Goal: Transaction & Acquisition: Purchase product/service

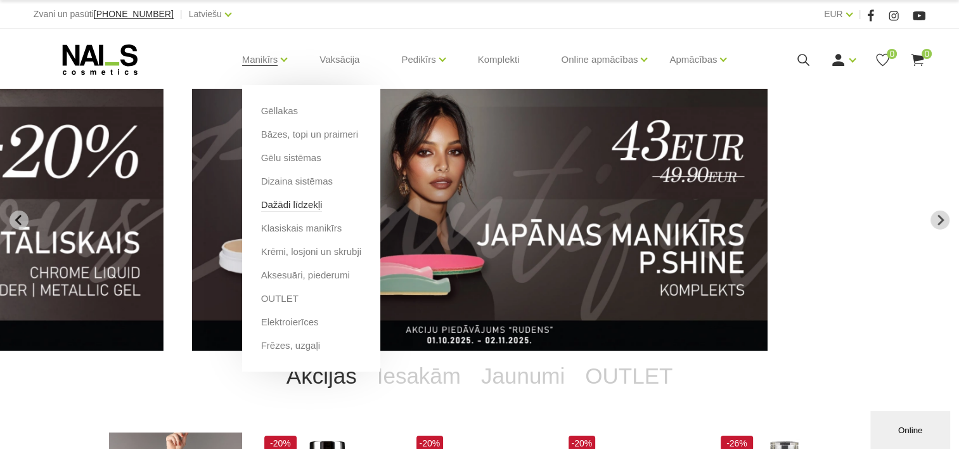
click at [284, 205] on link "Dažādi līdzekļi" at bounding box center [291, 205] width 61 height 14
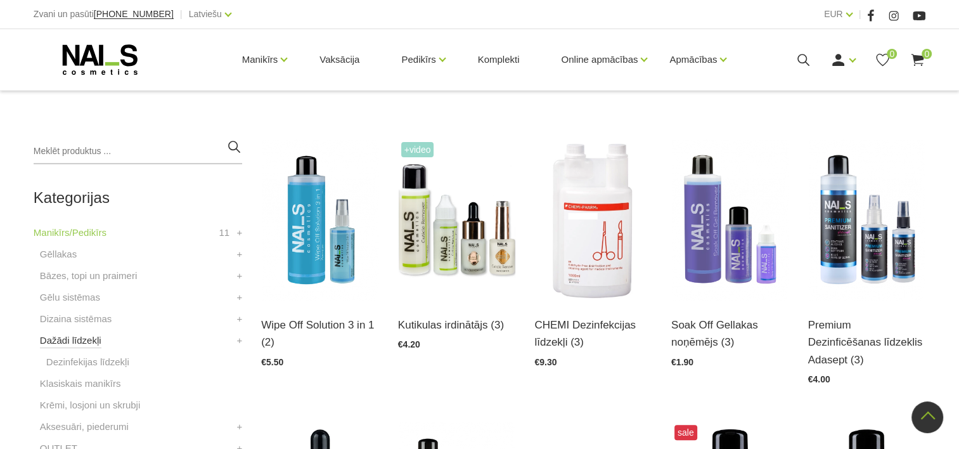
scroll to position [317, 0]
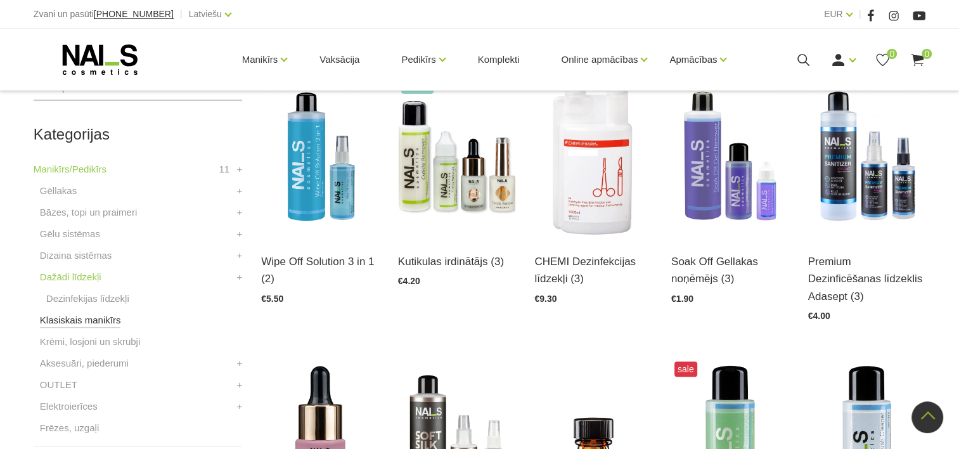
click at [68, 323] on link "Klasiskais manikīrs" at bounding box center [80, 320] width 81 height 15
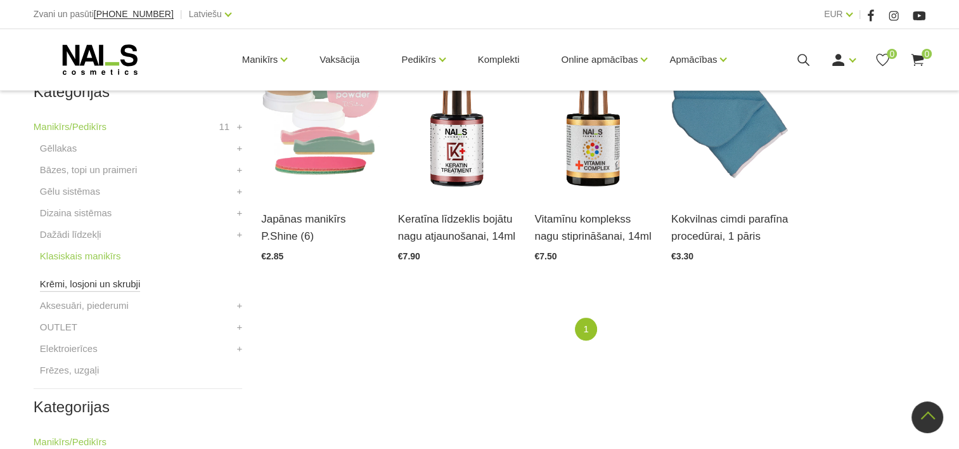
scroll to position [444, 0]
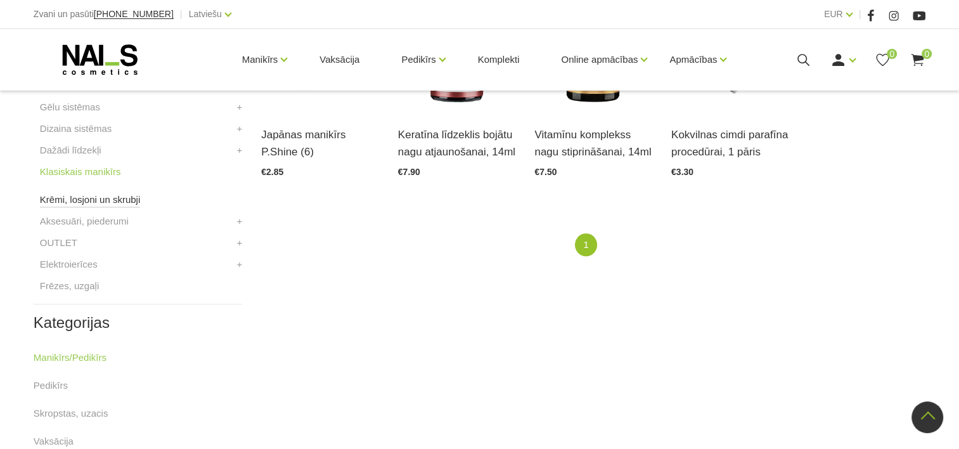
click at [80, 205] on link "Krēmi, losjoni un skrubji" at bounding box center [90, 199] width 100 height 15
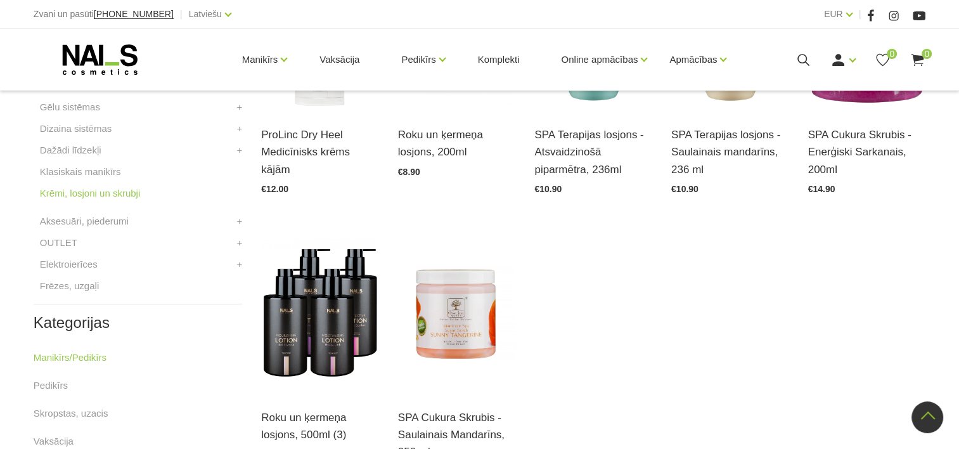
scroll to position [507, 0]
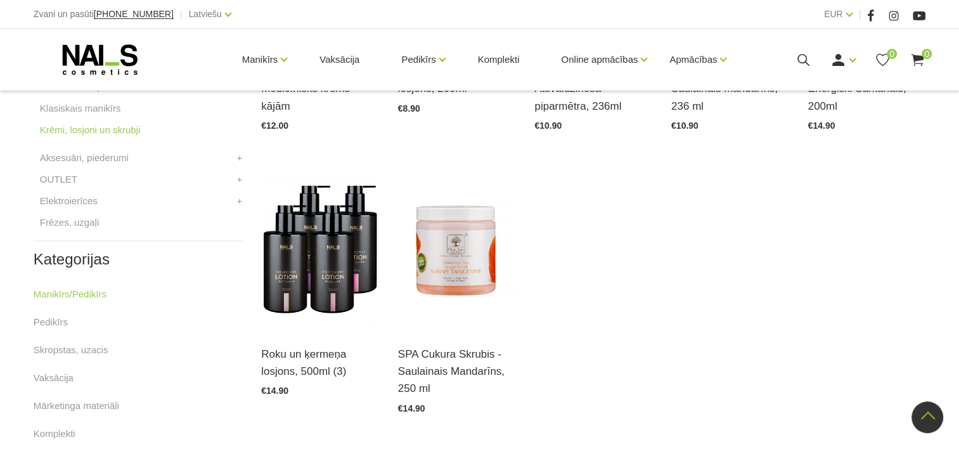
click at [75, 341] on li "Pedikīrs" at bounding box center [138, 328] width 209 height 28
click at [75, 346] on link "Skropstas, uzacis" at bounding box center [71, 349] width 75 height 15
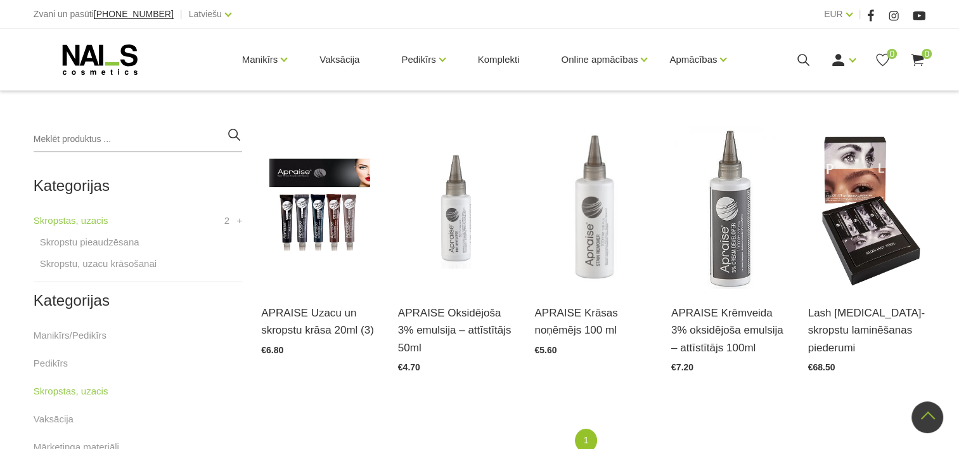
scroll to position [190, 0]
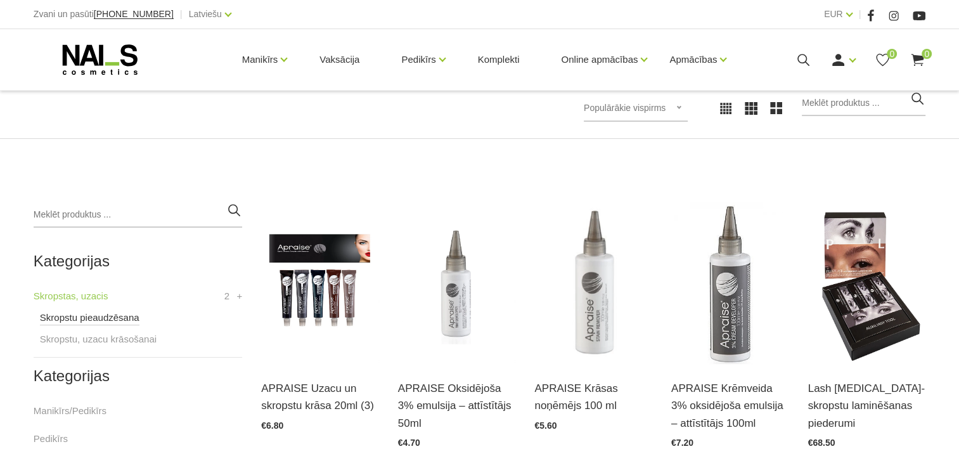
click at [84, 316] on link "Skropstu pieaudzēsana" at bounding box center [90, 317] width 100 height 15
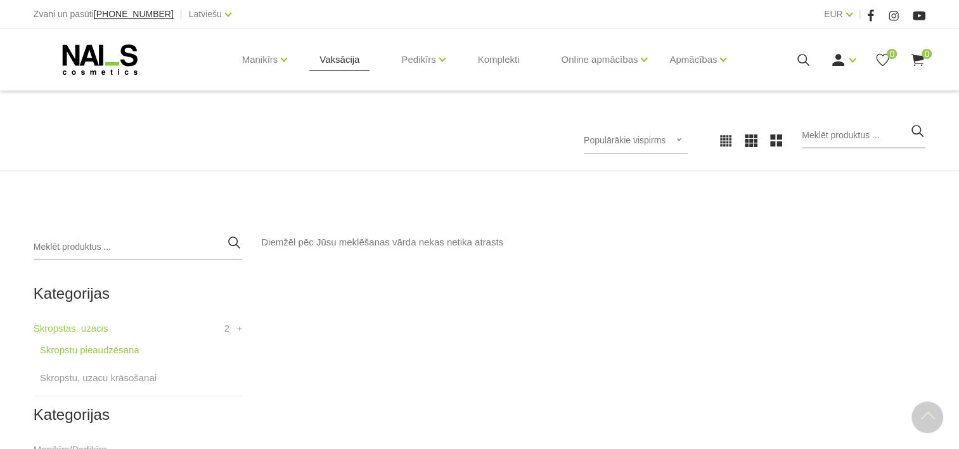
scroll to position [127, 0]
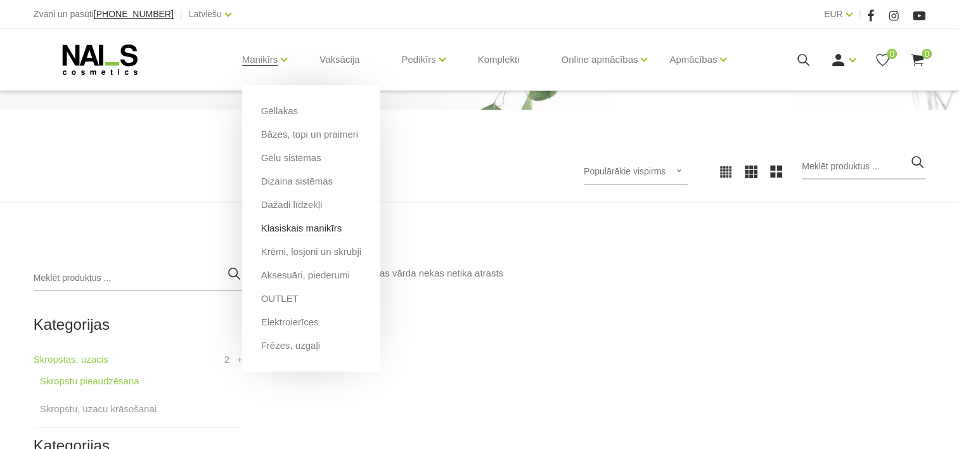
click at [281, 232] on link "Klasiskais manikīrs" at bounding box center [301, 228] width 81 height 14
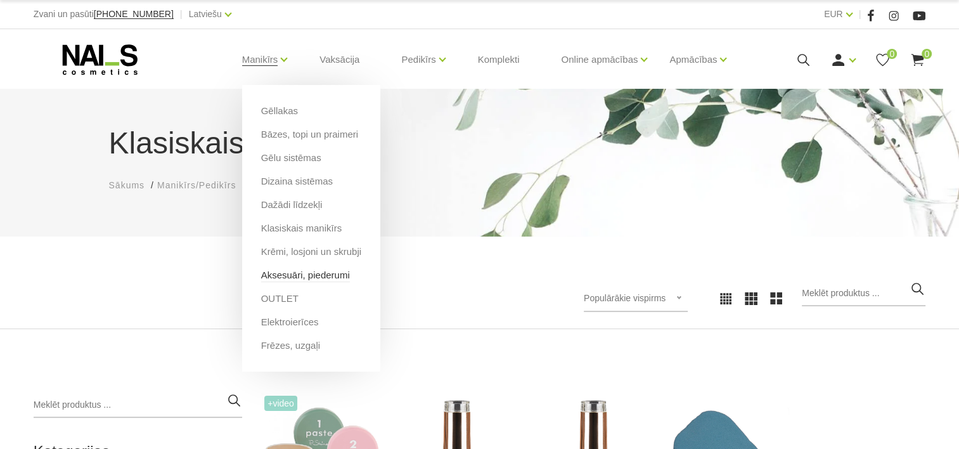
click at [294, 276] on link "Aksesuāri, piederumi" at bounding box center [305, 275] width 89 height 14
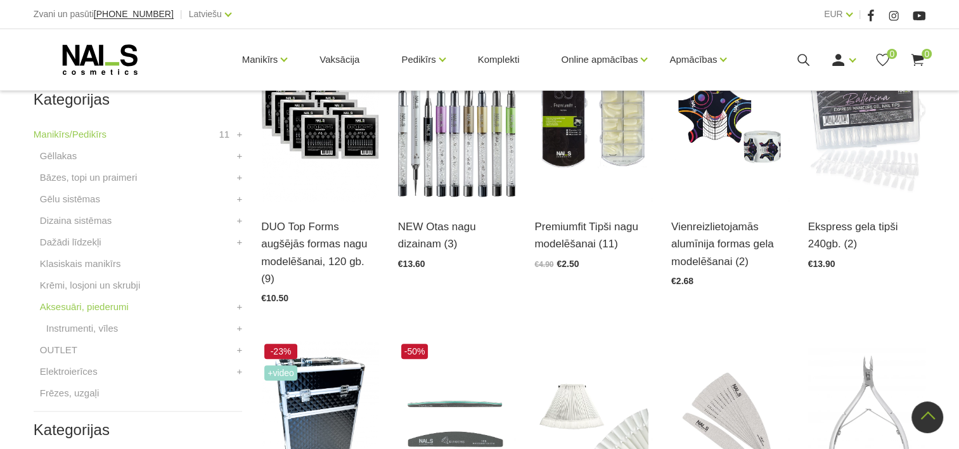
scroll to position [380, 0]
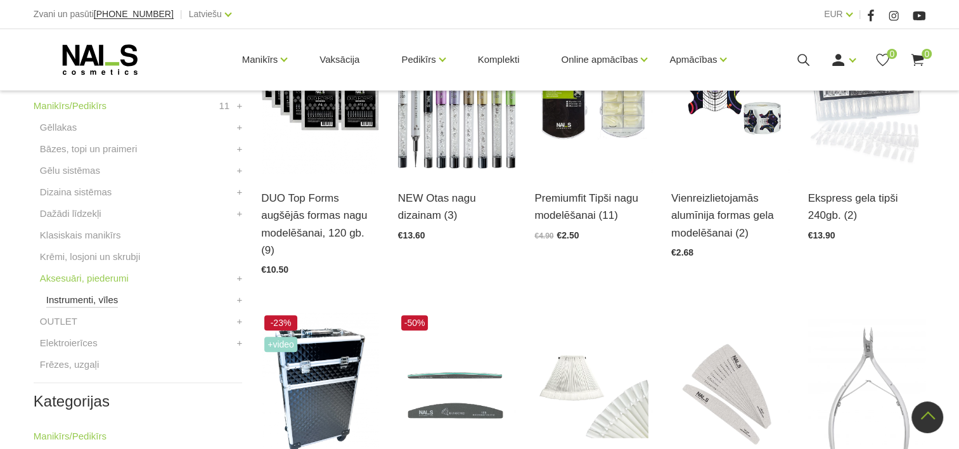
click at [106, 302] on link "Instrumenti, vīles" at bounding box center [82, 299] width 72 height 15
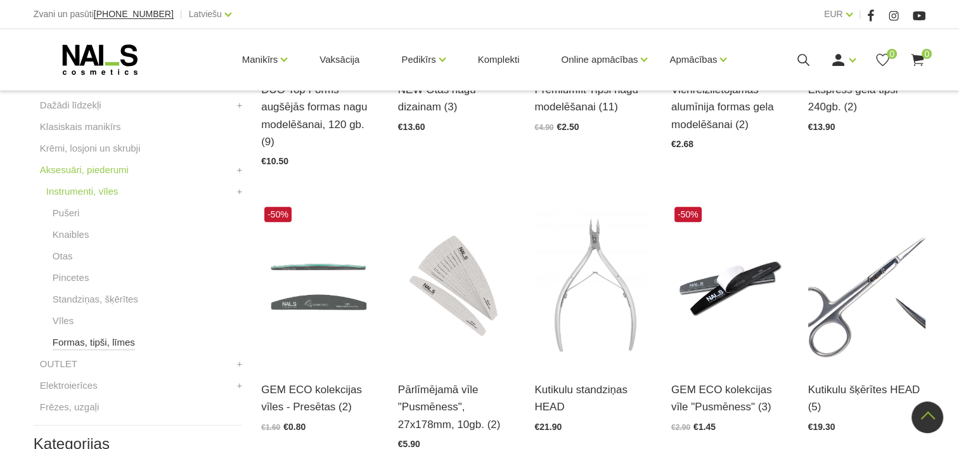
scroll to position [507, 0]
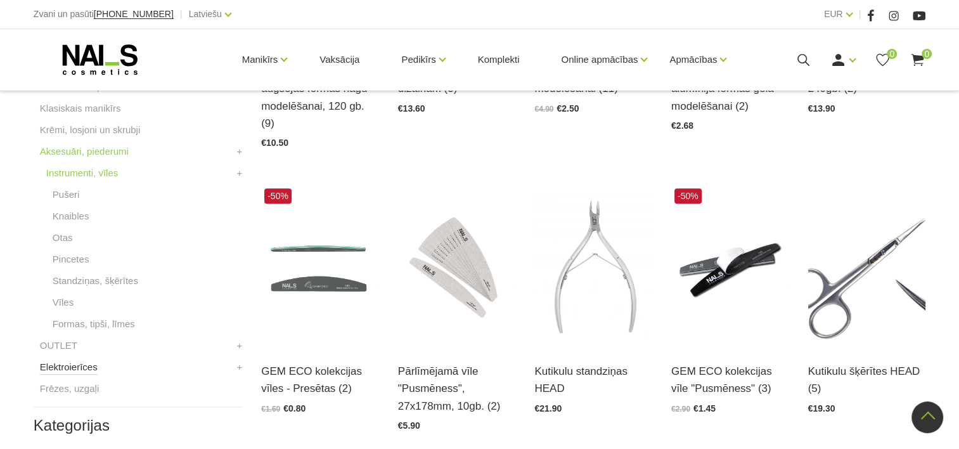
click at [86, 367] on link "Elektroierīces" at bounding box center [69, 366] width 58 height 15
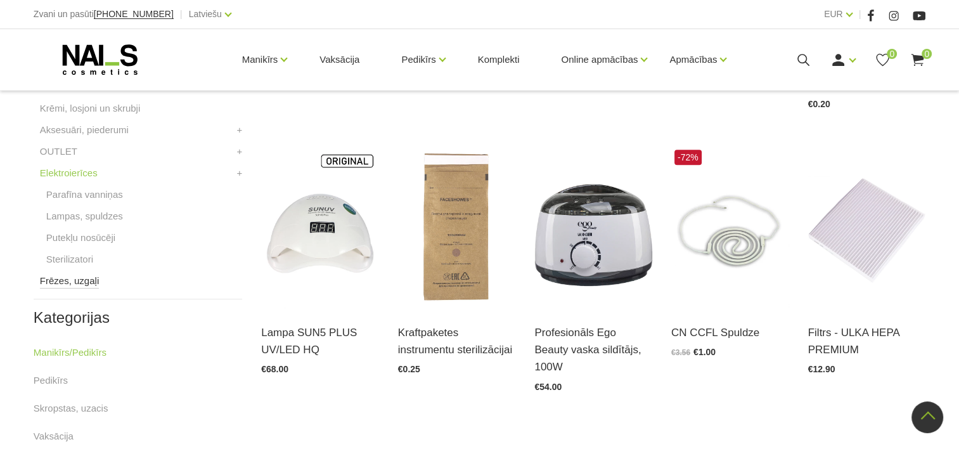
scroll to position [507, 0]
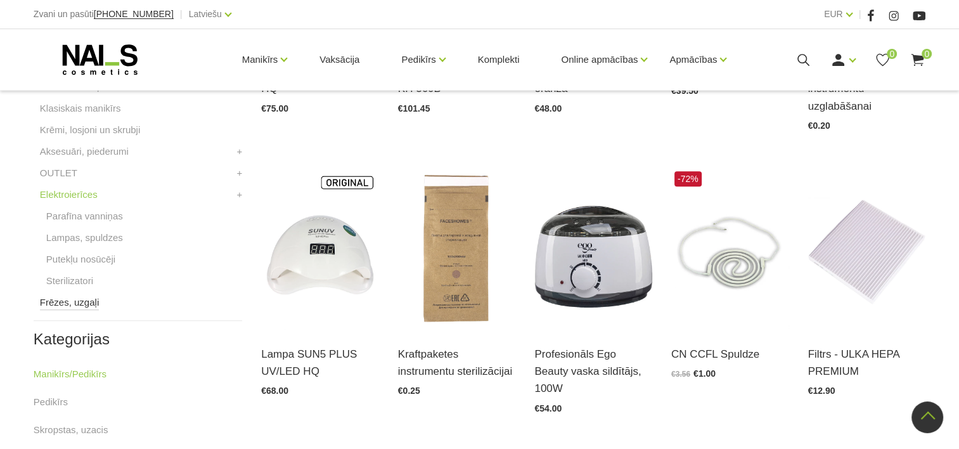
click at [72, 299] on link "Frēzes, uzgaļi" at bounding box center [69, 302] width 59 height 15
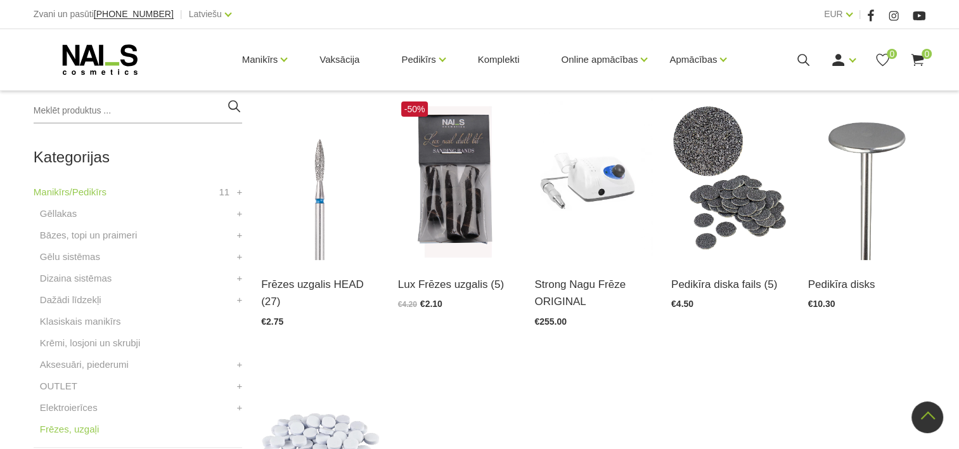
scroll to position [317, 0]
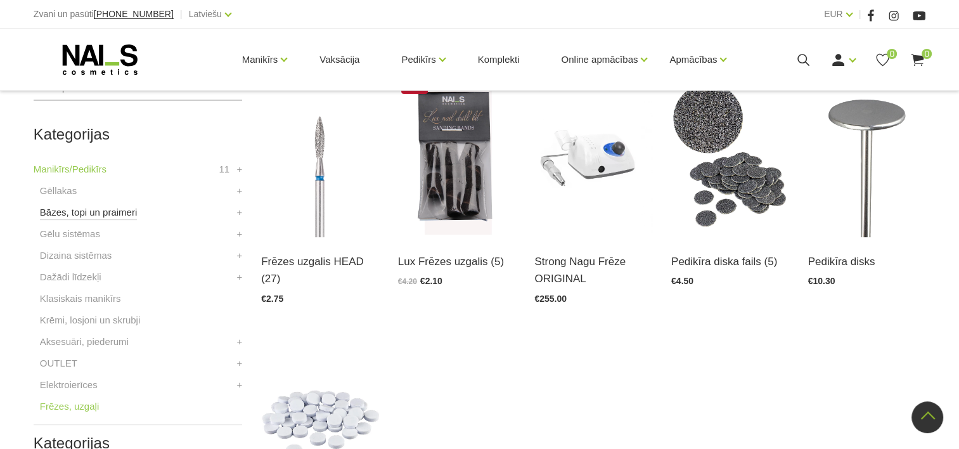
click at [68, 207] on link "Bāzes, topi un praimeri" at bounding box center [88, 212] width 97 height 15
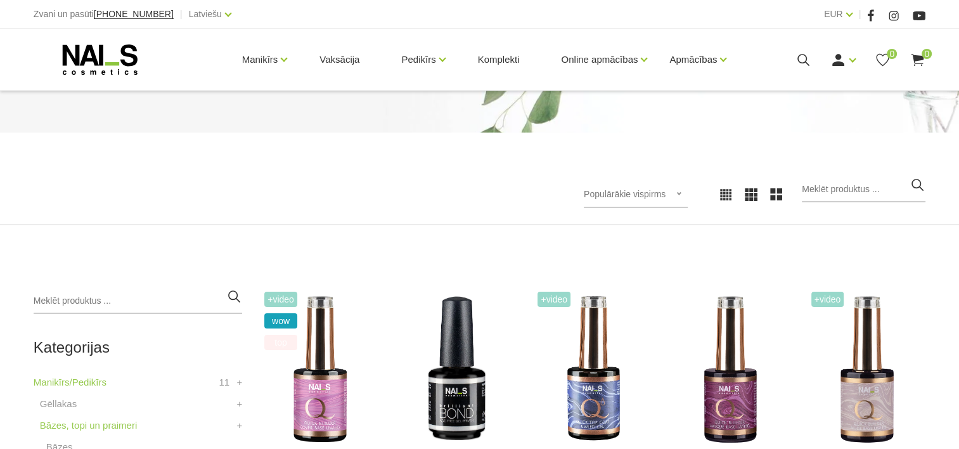
scroll to position [254, 0]
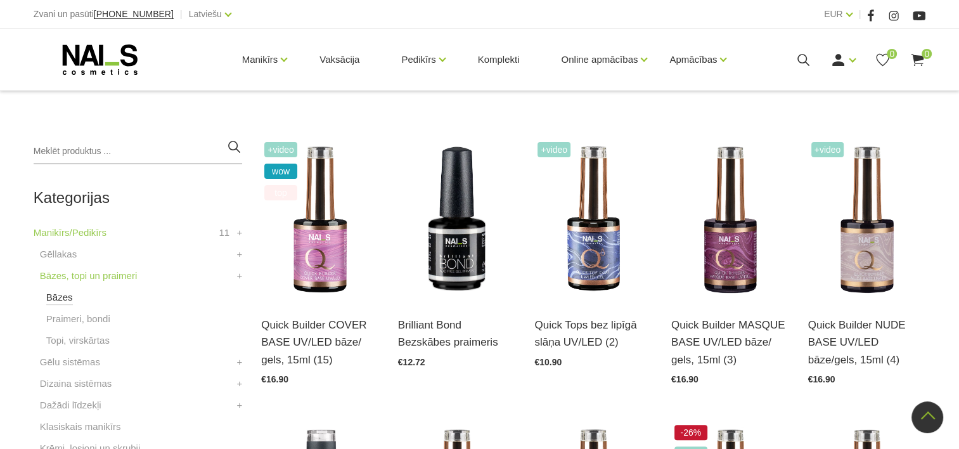
click at [55, 298] on link "Bāzes" at bounding box center [59, 297] width 27 height 15
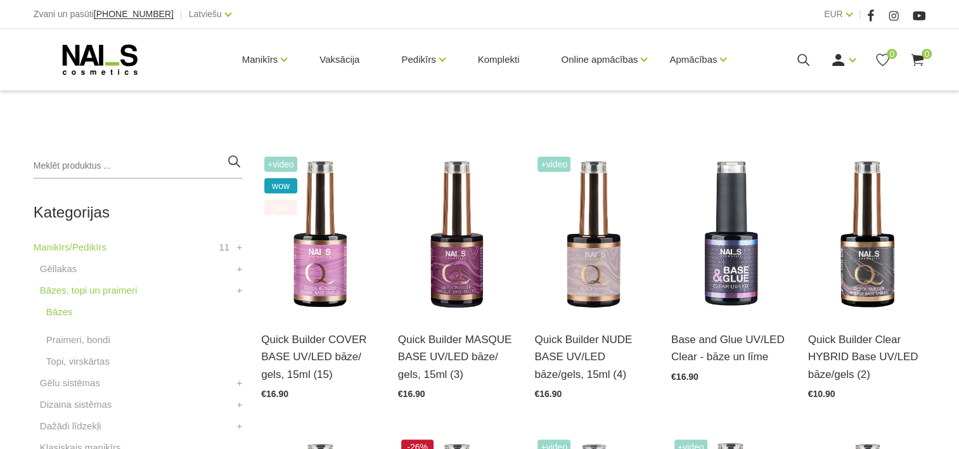
scroll to position [254, 0]
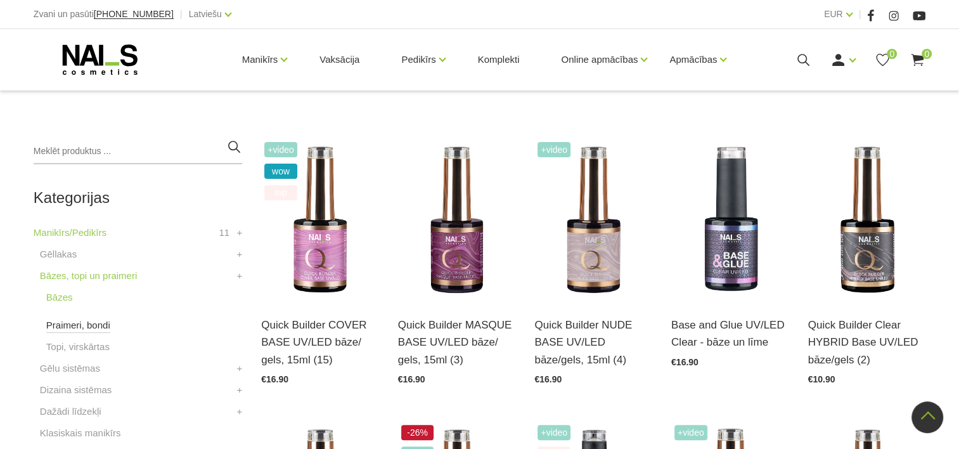
click at [96, 328] on link "Praimeri, bondi" at bounding box center [78, 325] width 64 height 15
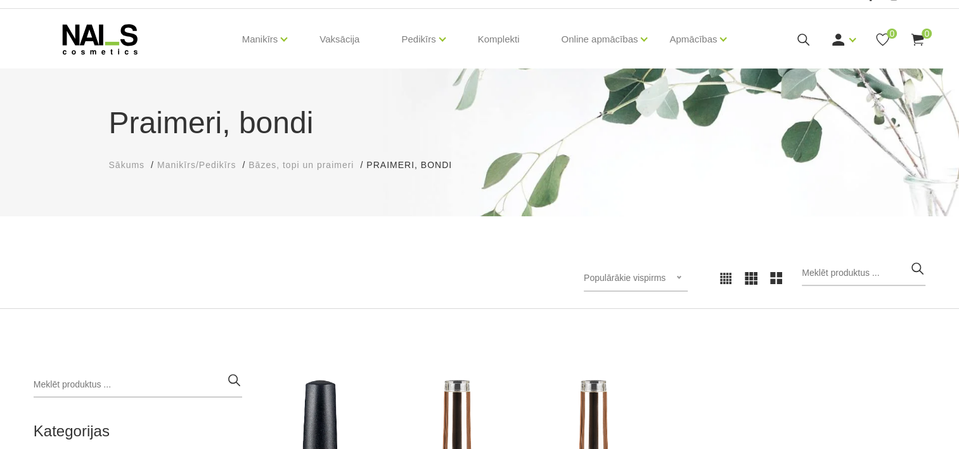
scroll to position [254, 0]
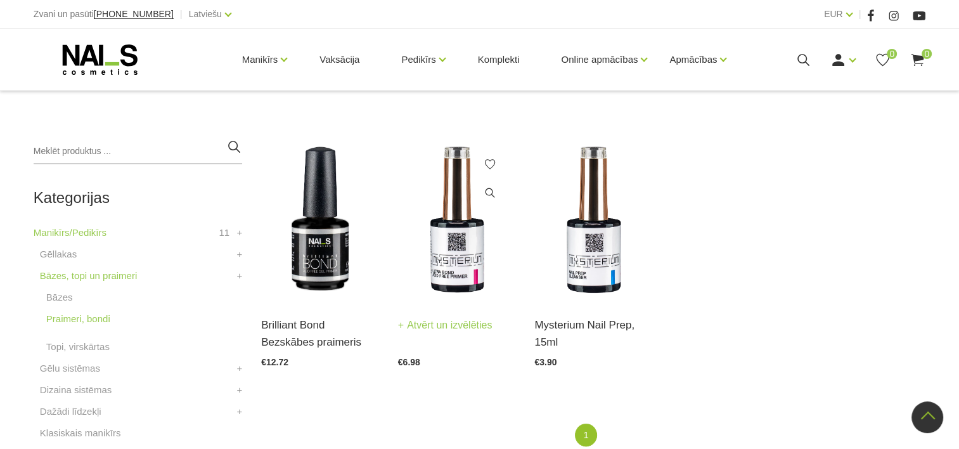
click at [439, 287] on img at bounding box center [457, 220] width 118 height 162
click at [607, 246] on img at bounding box center [593, 220] width 118 height 162
click at [303, 210] on img at bounding box center [320, 220] width 118 height 162
click at [445, 241] on img at bounding box center [457, 220] width 118 height 162
click at [639, 219] on img at bounding box center [593, 220] width 118 height 162
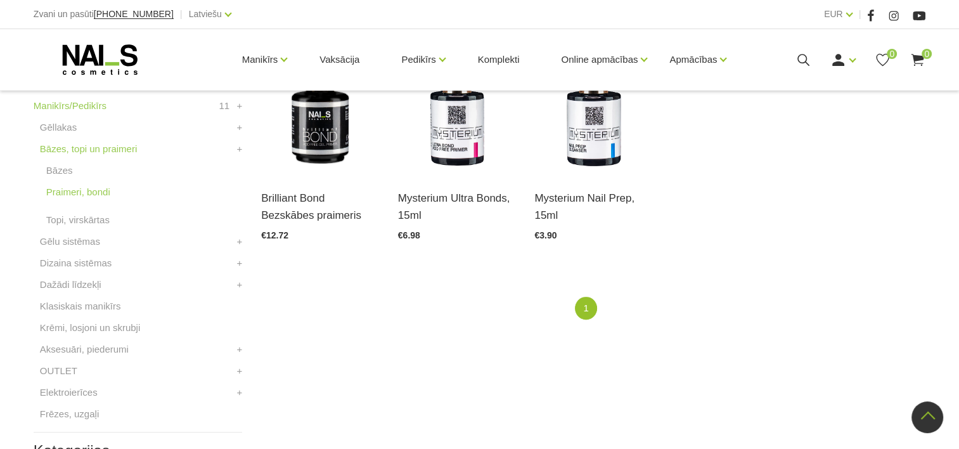
scroll to position [317, 0]
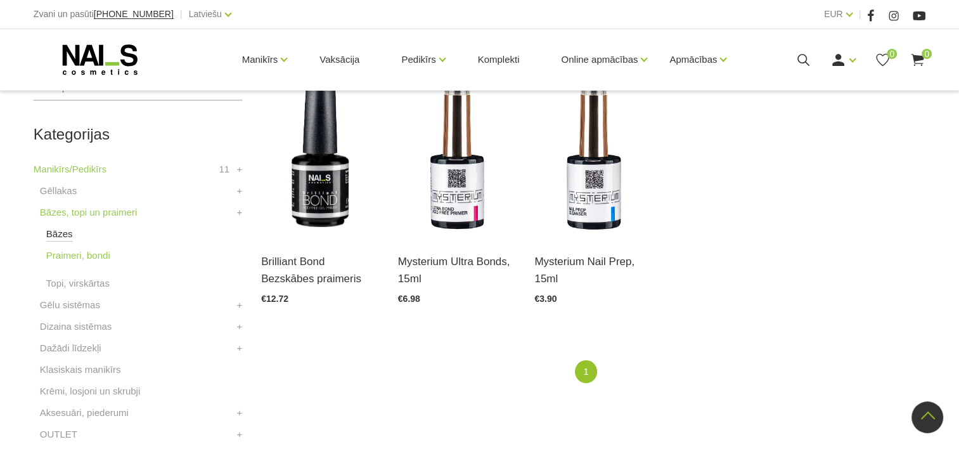
click at [63, 233] on link "Bāzes" at bounding box center [59, 233] width 27 height 15
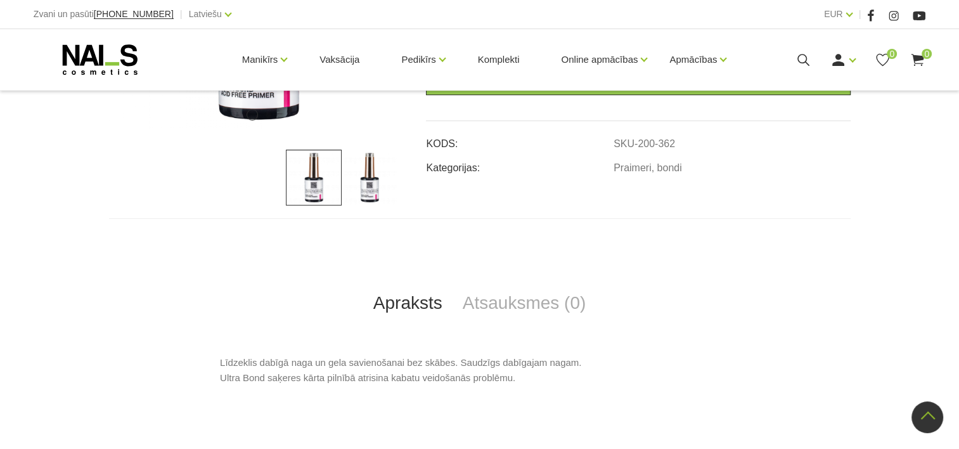
scroll to position [254, 0]
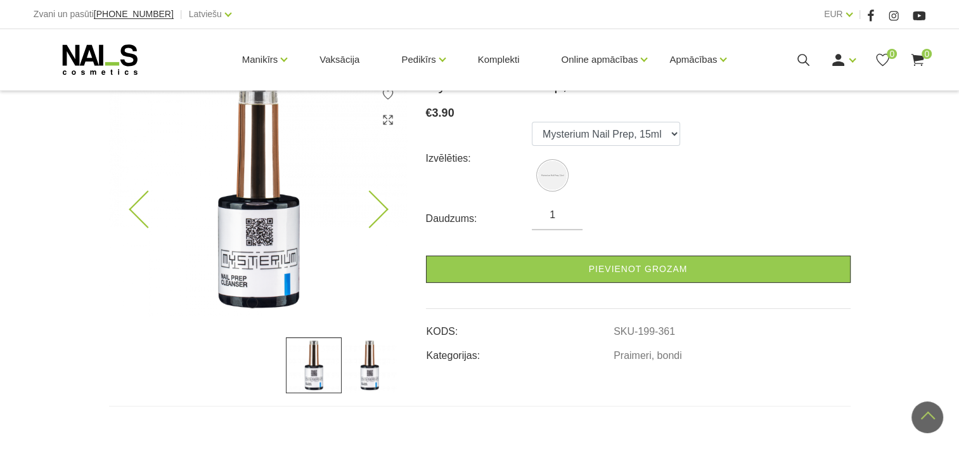
scroll to position [190, 0]
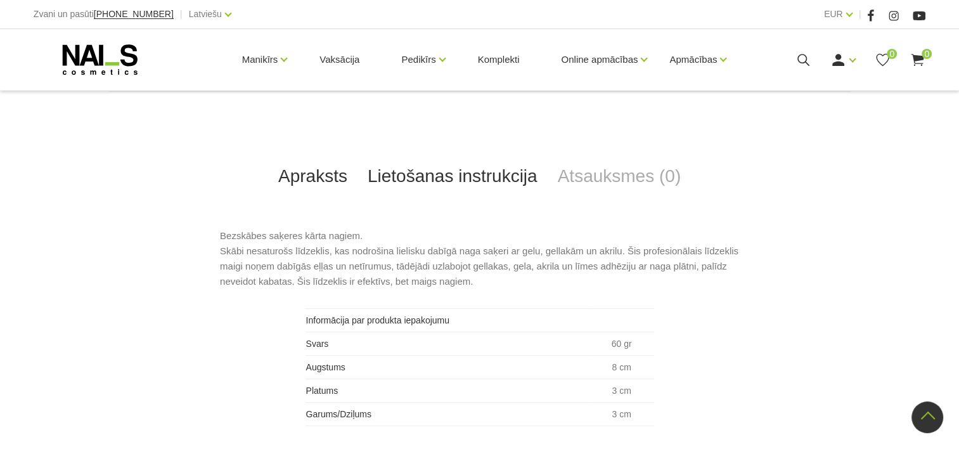
scroll to position [507, 0]
click at [444, 165] on link "Lietošanas instrukcija" at bounding box center [453, 176] width 190 height 42
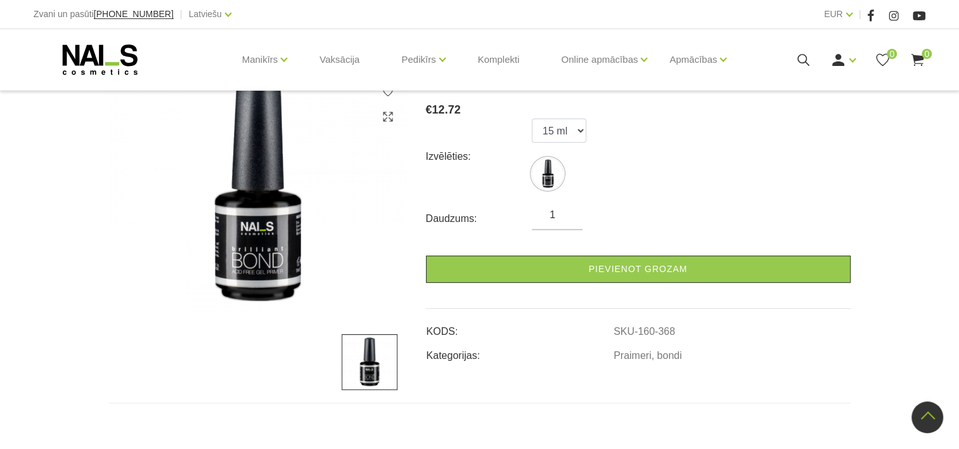
scroll to position [190, 0]
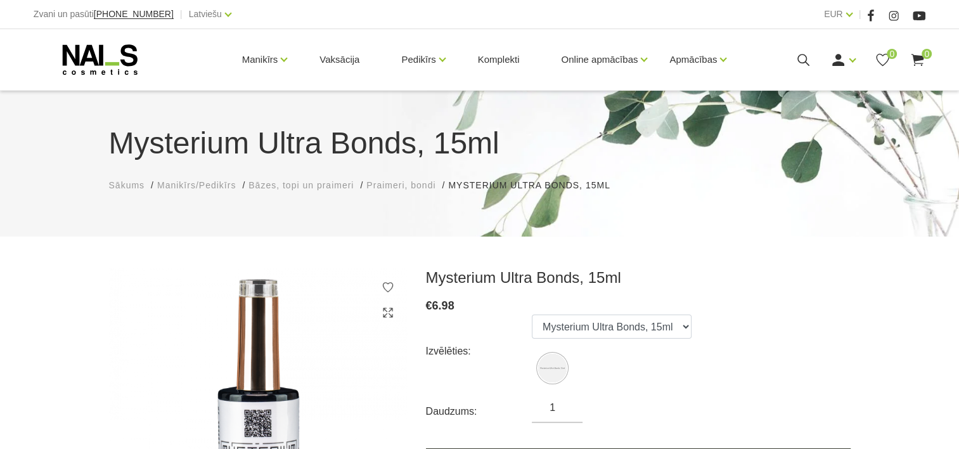
scroll to position [380, 0]
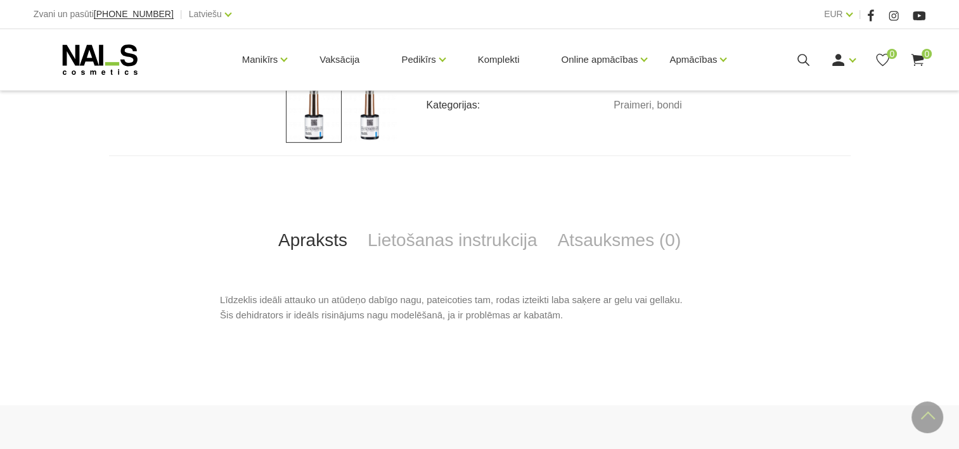
scroll to position [444, 0]
click at [469, 241] on link "Lietošanas instrukcija" at bounding box center [453, 240] width 190 height 42
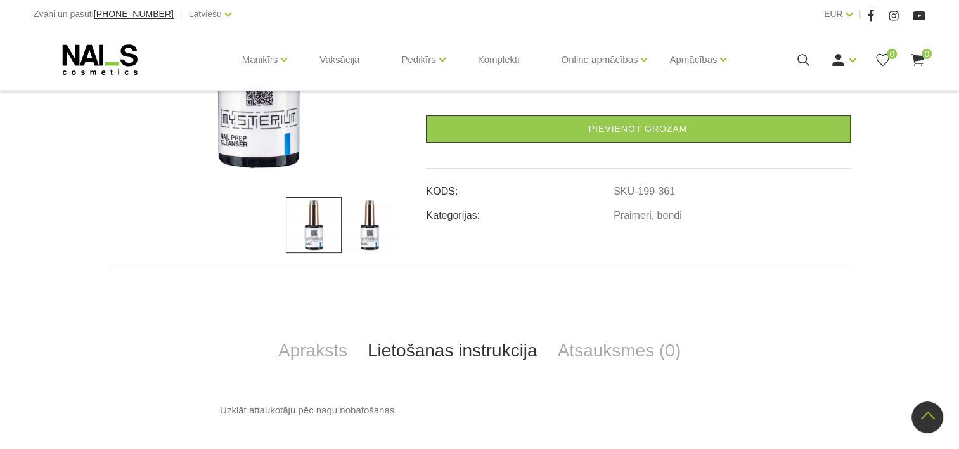
scroll to position [317, 0]
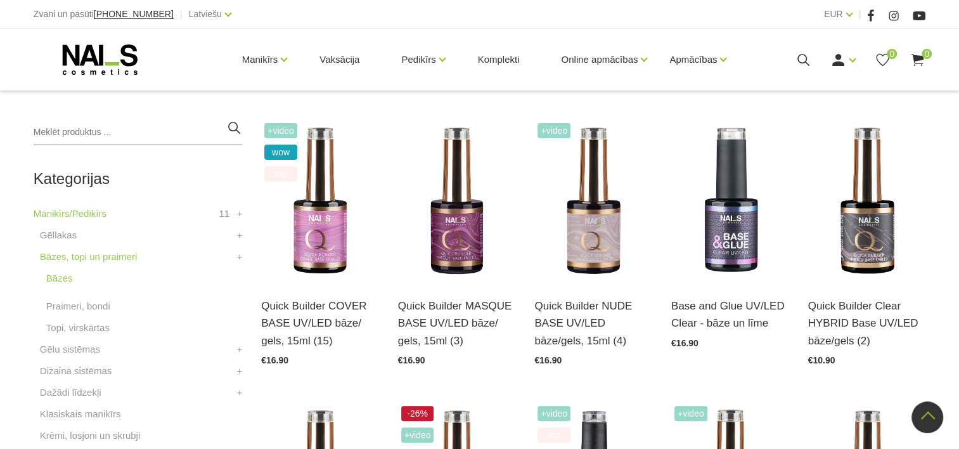
scroll to position [254, 0]
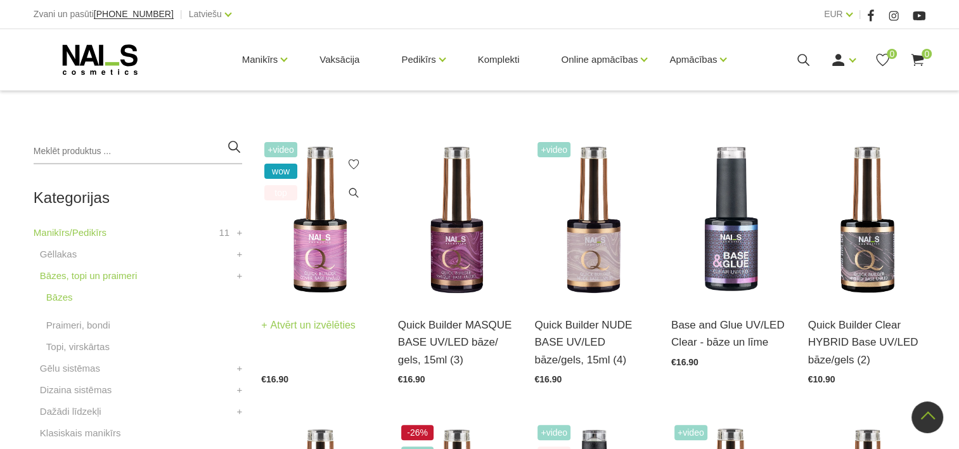
click at [316, 226] on img at bounding box center [320, 220] width 118 height 162
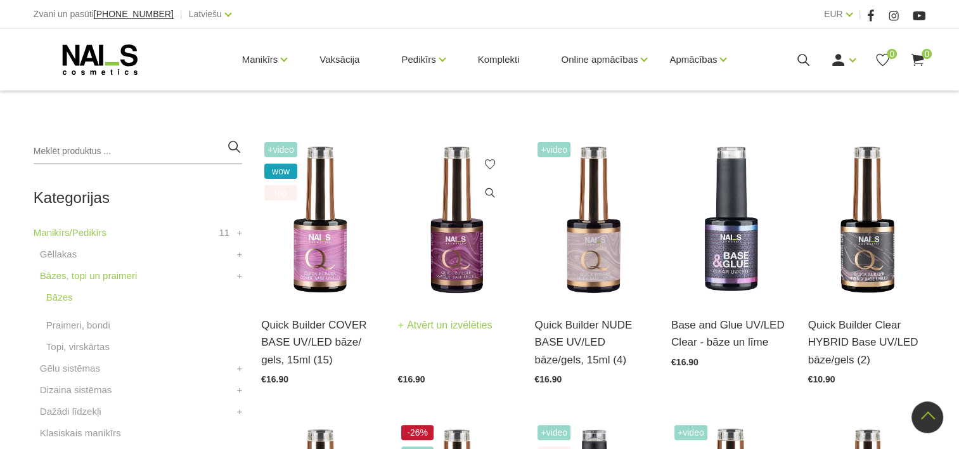
click at [496, 233] on img at bounding box center [457, 220] width 118 height 162
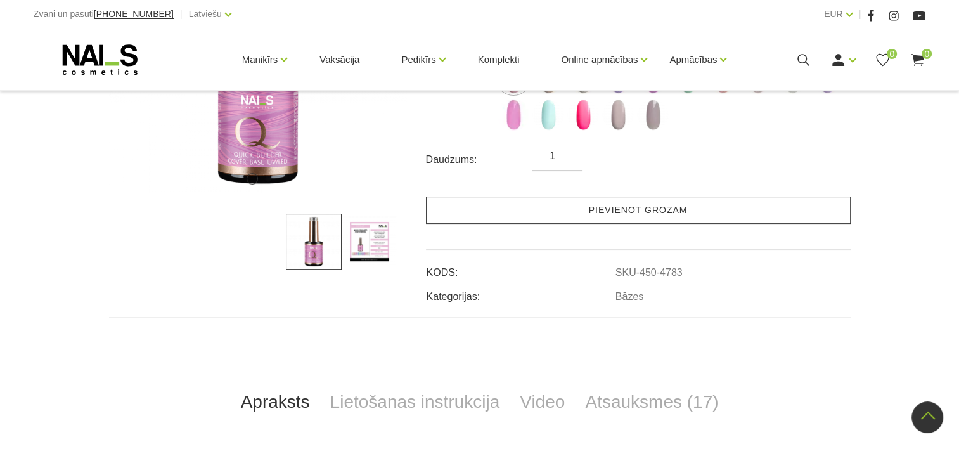
scroll to position [317, 0]
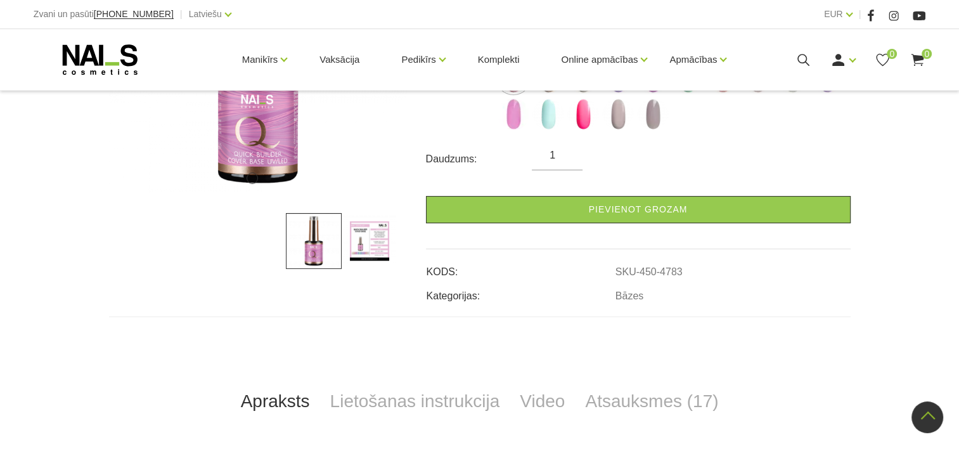
click at [358, 233] on img at bounding box center [370, 241] width 56 height 56
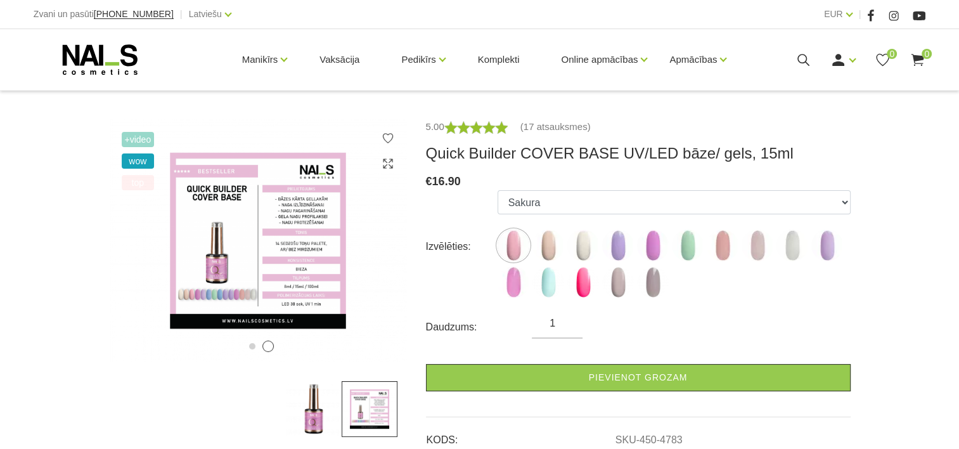
scroll to position [127, 0]
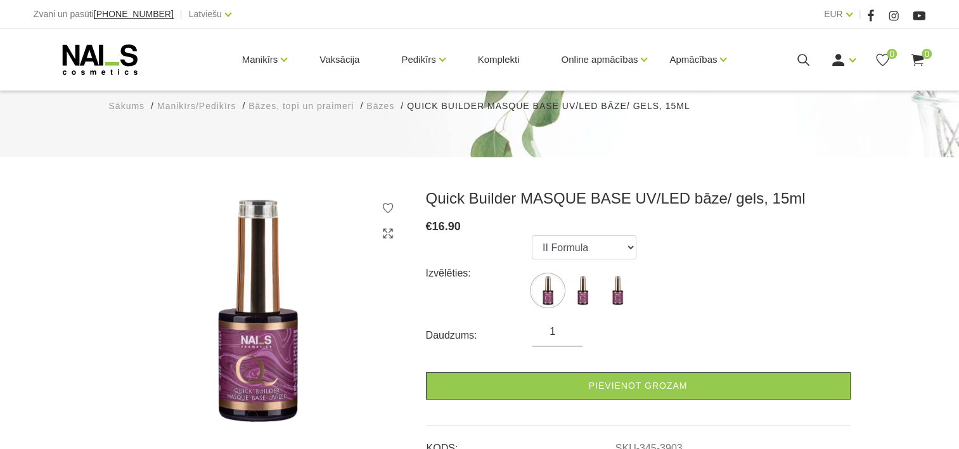
scroll to position [127, 0]
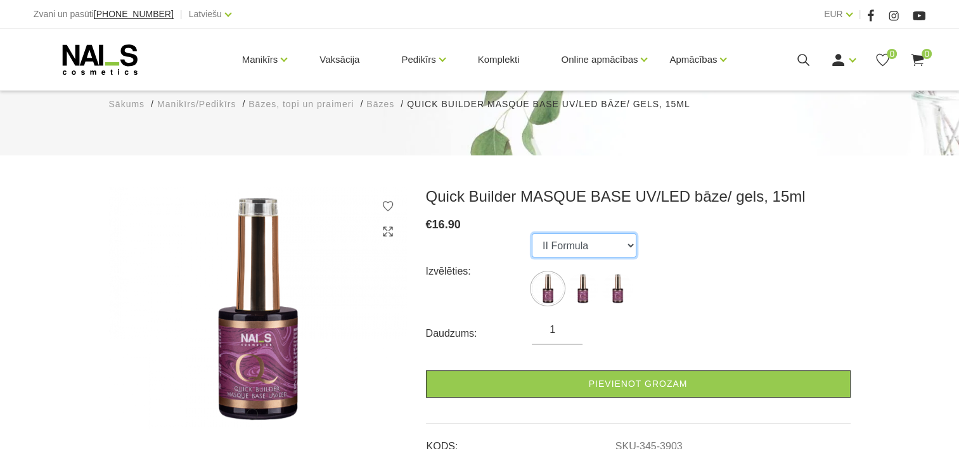
click at [579, 233] on select "II Formula I Formula Original Formula" at bounding box center [584, 245] width 105 height 24
click at [695, 233] on div "Izvēlēties: II Formula I Formula Original Formula" at bounding box center [638, 271] width 425 height 76
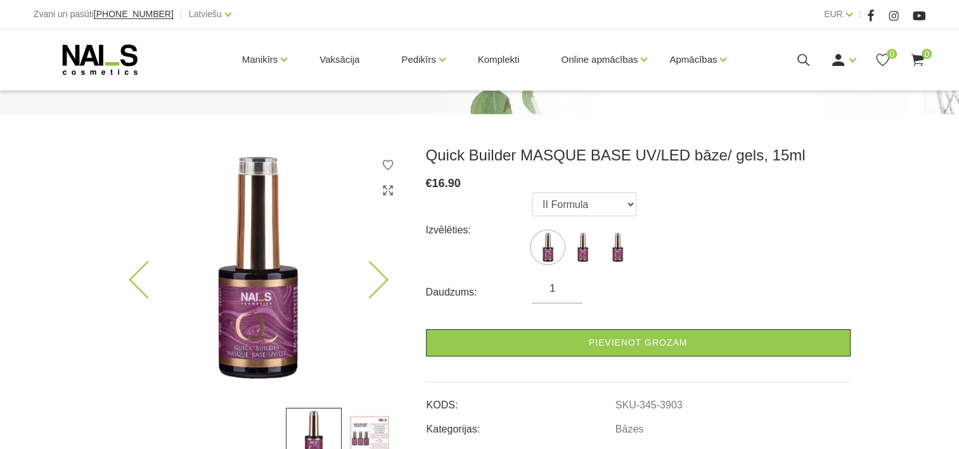
scroll to position [190, 0]
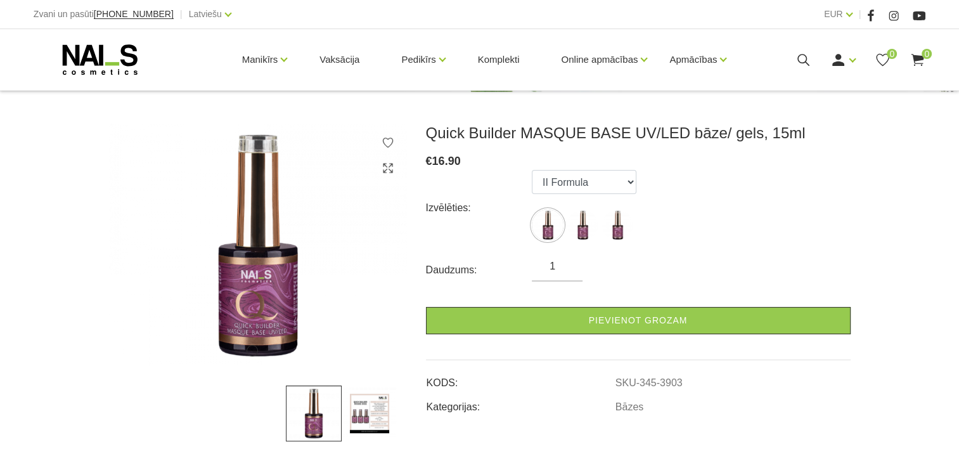
click at [389, 385] on img at bounding box center [370, 413] width 56 height 56
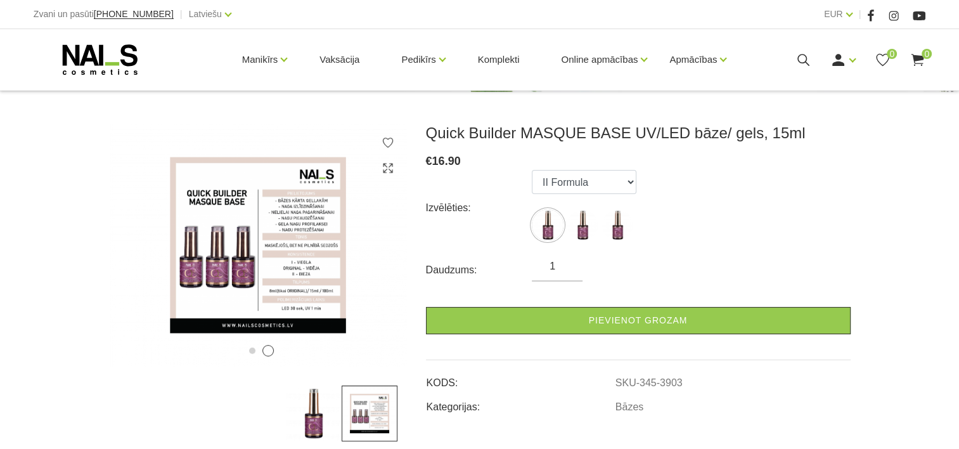
click at [583, 170] on ul "II Formula I Formula Original Formula" at bounding box center [584, 208] width 105 height 76
click at [584, 170] on select "II Formula I Formula Original Formula" at bounding box center [584, 182] width 105 height 24
click at [532, 170] on select "II Formula I Formula Original Formula" at bounding box center [584, 182] width 105 height 24
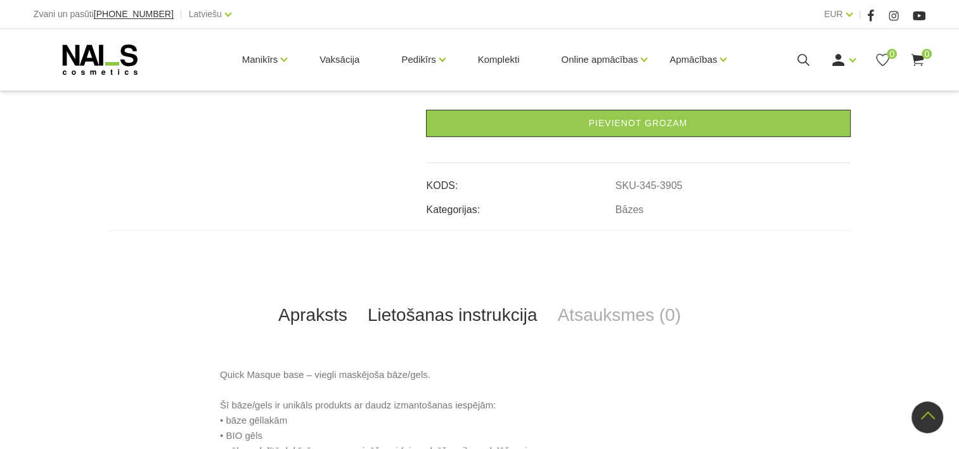
scroll to position [380, 0]
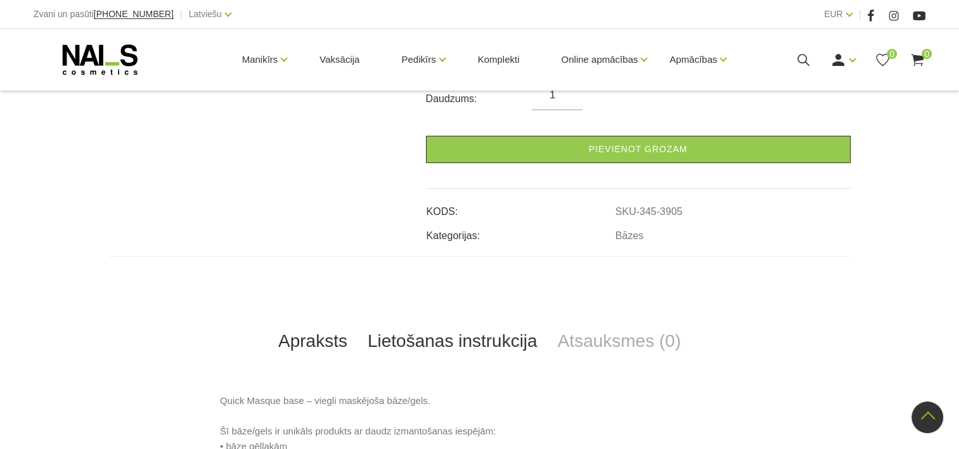
click at [436, 320] on link "Lietošanas instrukcija" at bounding box center [453, 341] width 190 height 42
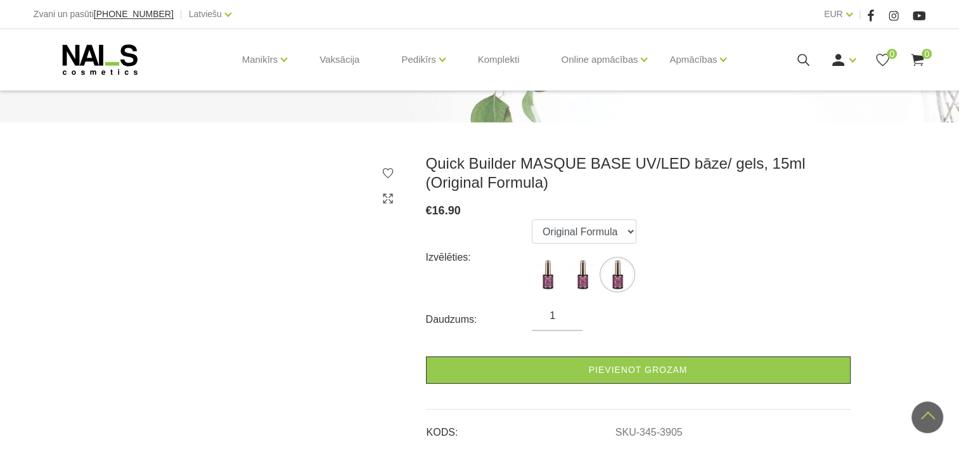
scroll to position [127, 0]
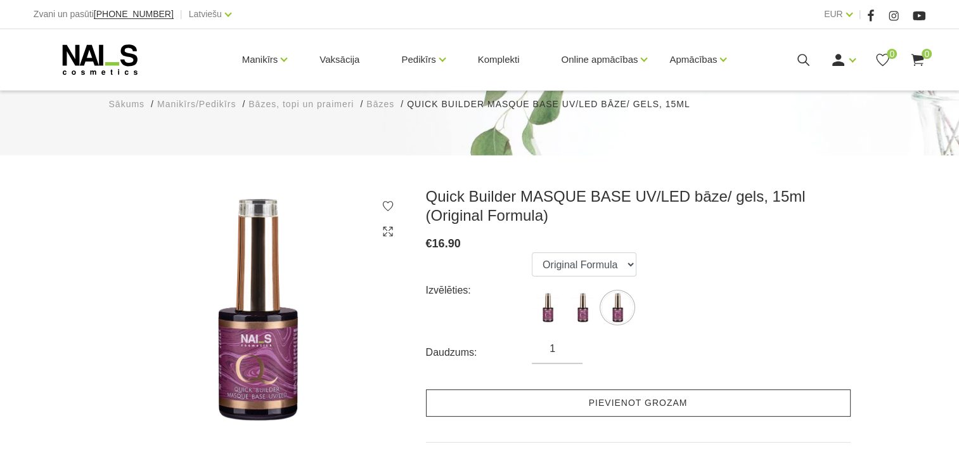
click at [478, 389] on link "Pievienot grozam" at bounding box center [638, 402] width 425 height 27
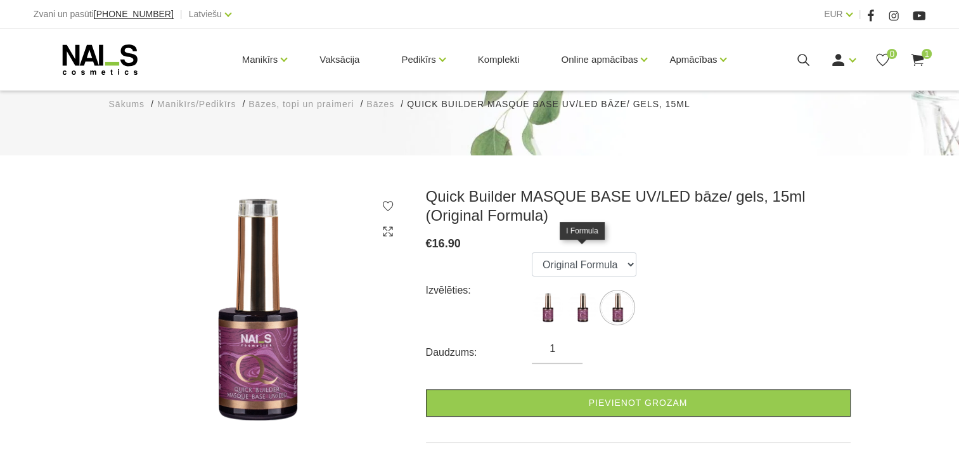
click at [581, 292] on img at bounding box center [583, 308] width 32 height 32
click at [582, 252] on select "II Formula I Formula Original Formula" at bounding box center [584, 264] width 105 height 24
click at [532, 252] on select "II Formula I Formula Original Formula" at bounding box center [584, 264] width 105 height 24
click at [581, 252] on select "II Formula I Formula Original Formula" at bounding box center [584, 264] width 105 height 24
click at [532, 252] on select "II Formula I Formula Original Formula" at bounding box center [584, 264] width 105 height 24
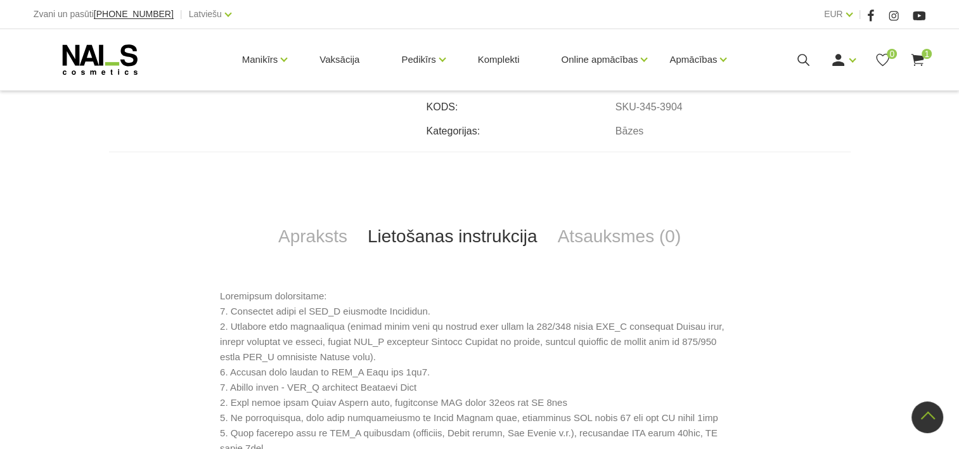
scroll to position [571, 0]
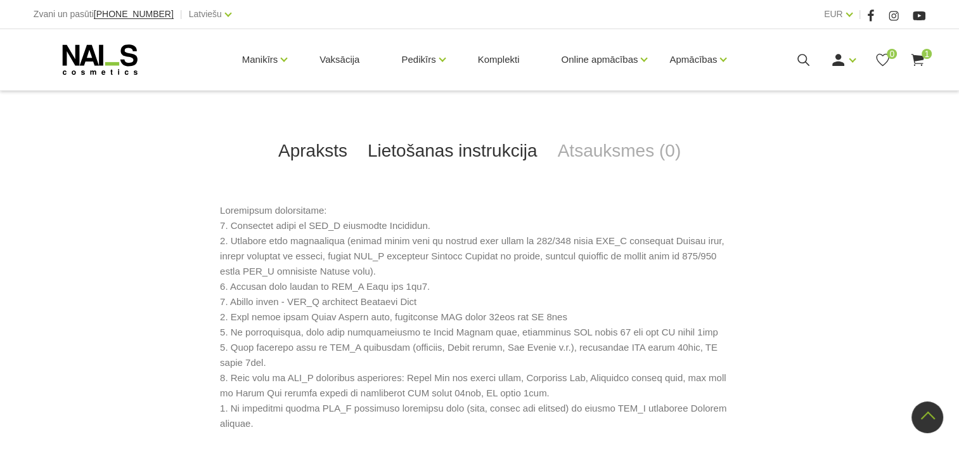
click at [335, 130] on link "Apraksts" at bounding box center [312, 151] width 89 height 42
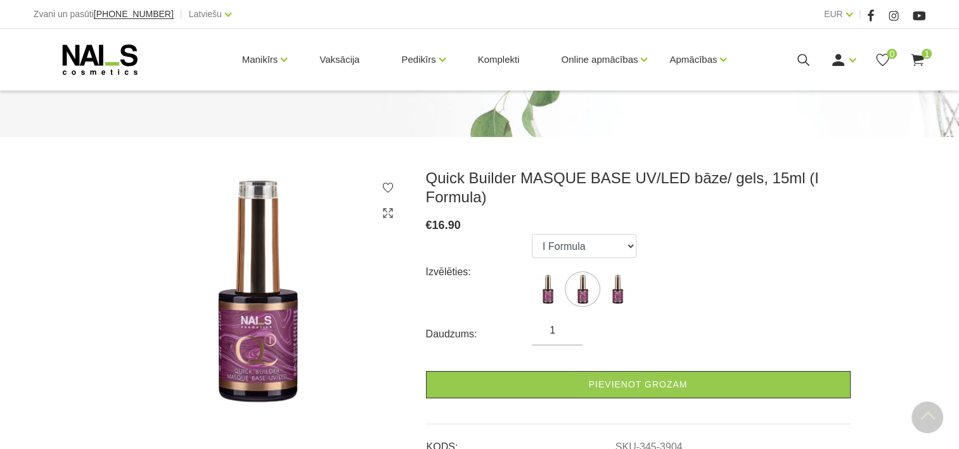
scroll to position [127, 0]
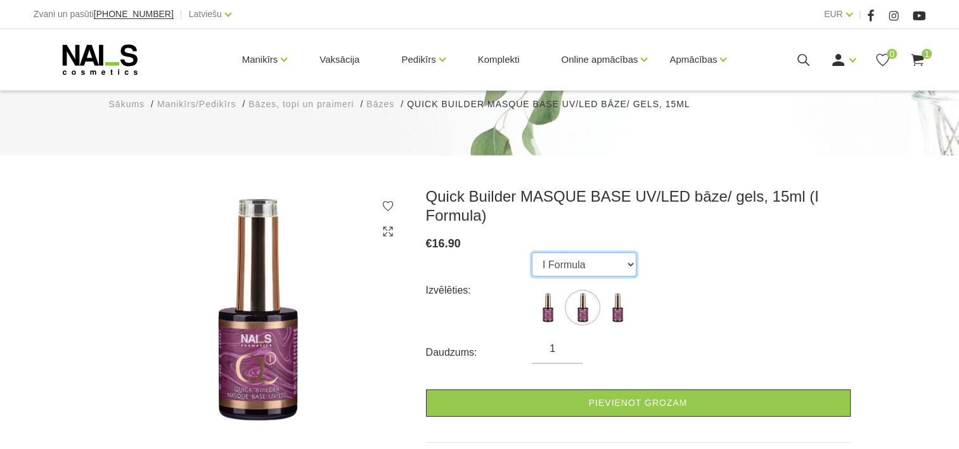
click at [573, 252] on select "II Formula I Formula Original Formula" at bounding box center [584, 264] width 105 height 24
select select "3903"
click at [532, 252] on select "II Formula I Formula Original Formula" at bounding box center [584, 264] width 105 height 24
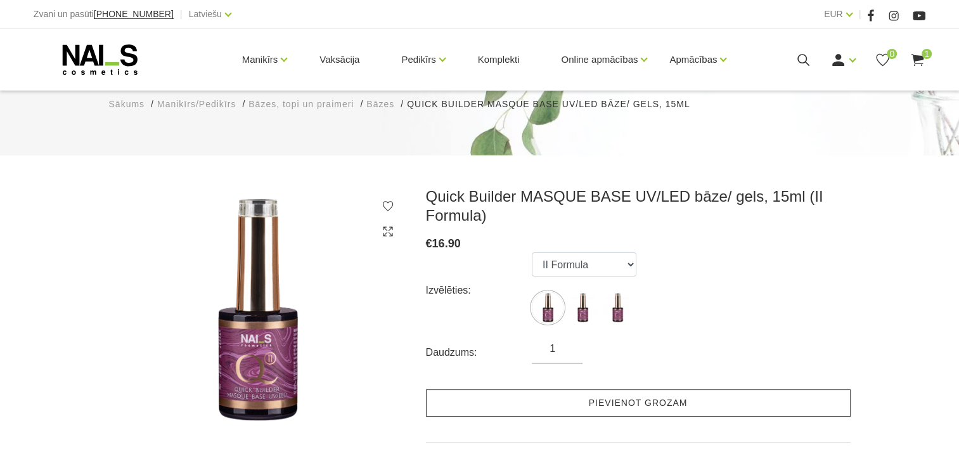
click at [598, 389] on link "Pievienot grozam" at bounding box center [638, 402] width 425 height 27
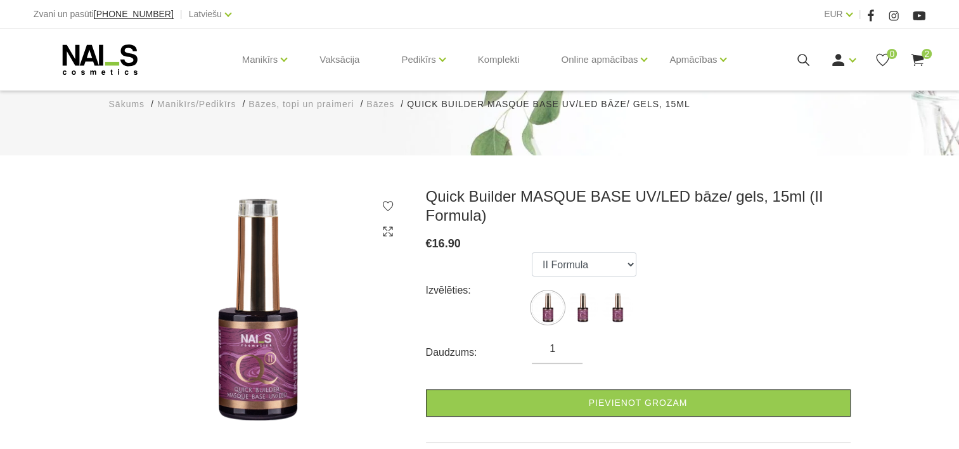
click at [921, 66] on icon at bounding box center [918, 60] width 16 height 16
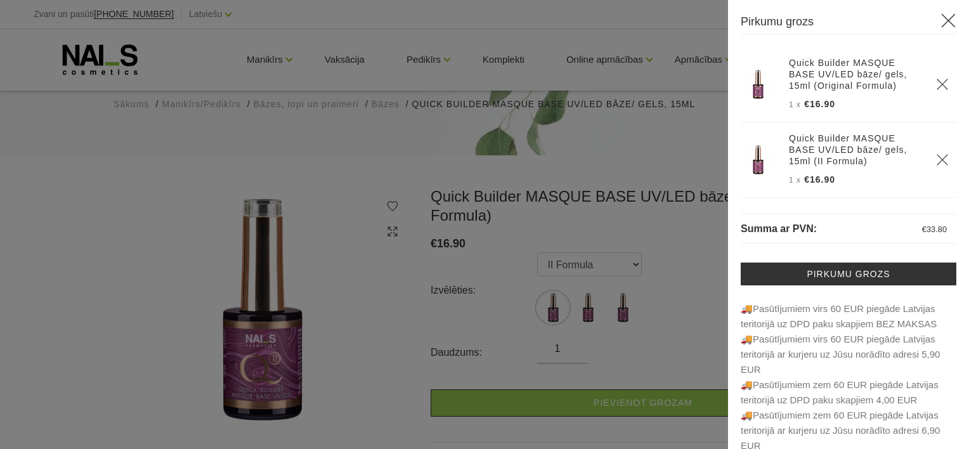
click at [935, 76] on th at bounding box center [942, 84] width 28 height 75
click at [936, 82] on icon "Delete" at bounding box center [942, 84] width 13 height 13
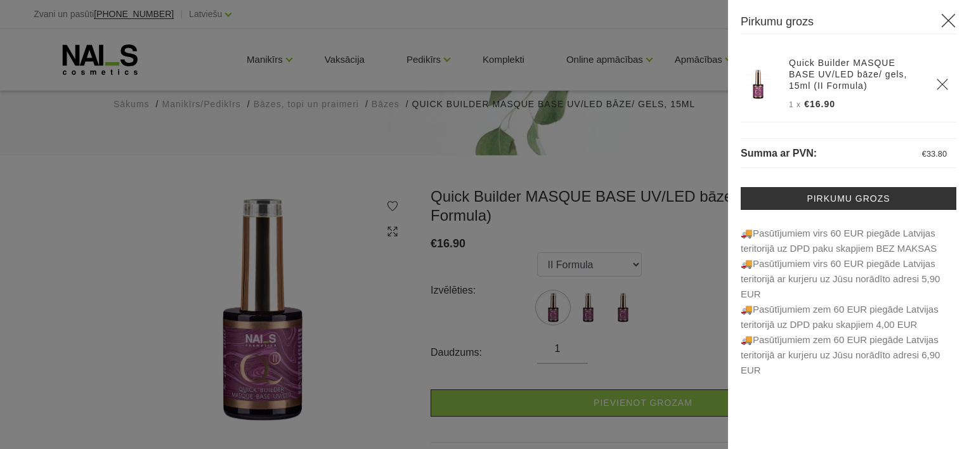
click at [607, 176] on div at bounding box center [484, 224] width 969 height 449
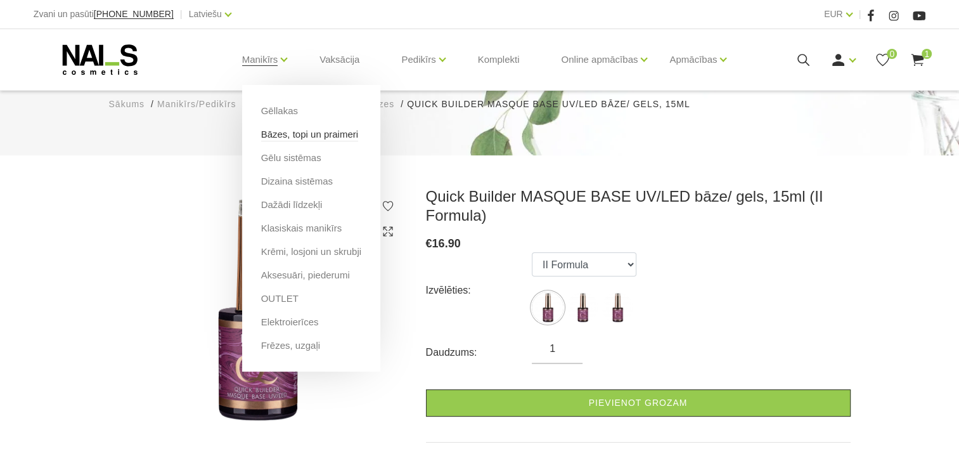
click at [283, 139] on link "Bāzes, topi un praimeri" at bounding box center [309, 134] width 97 height 14
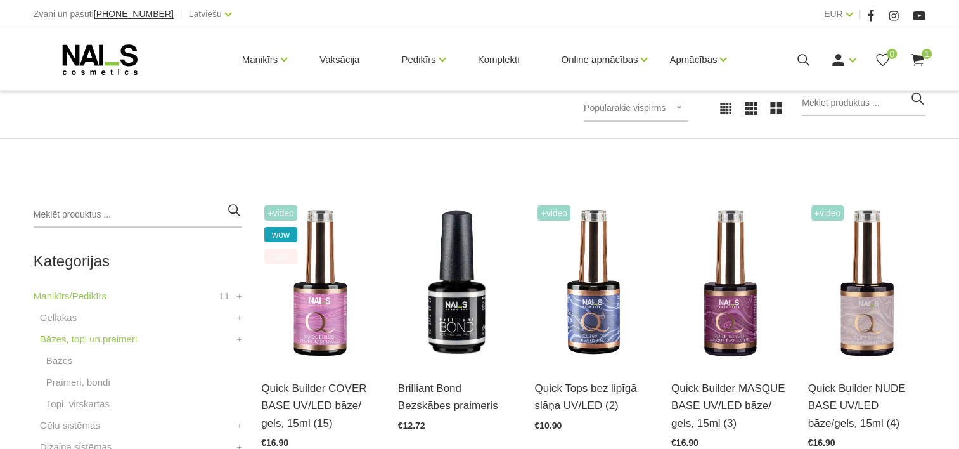
scroll to position [380, 0]
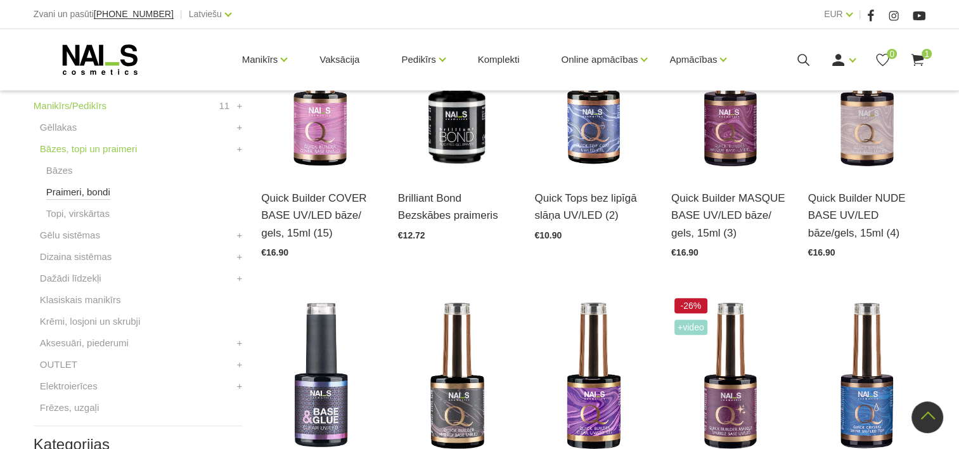
click at [87, 193] on link "Praimeri, bondi" at bounding box center [78, 191] width 64 height 15
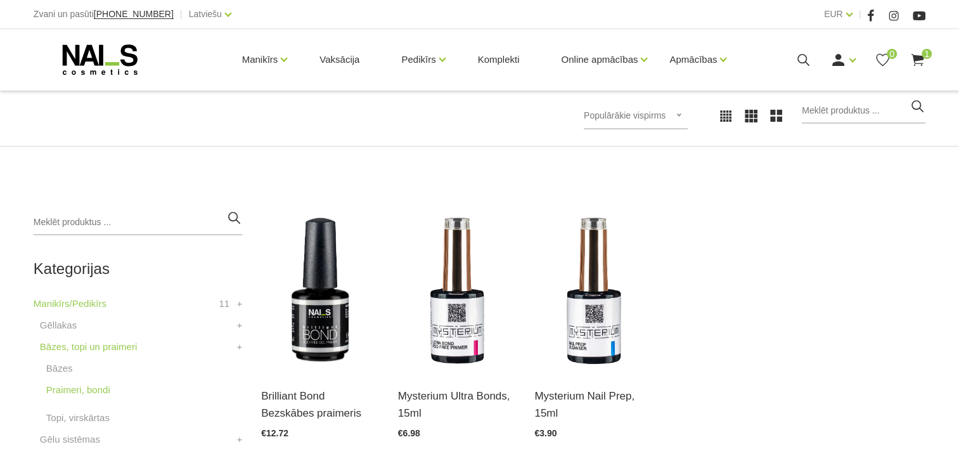
scroll to position [190, 0]
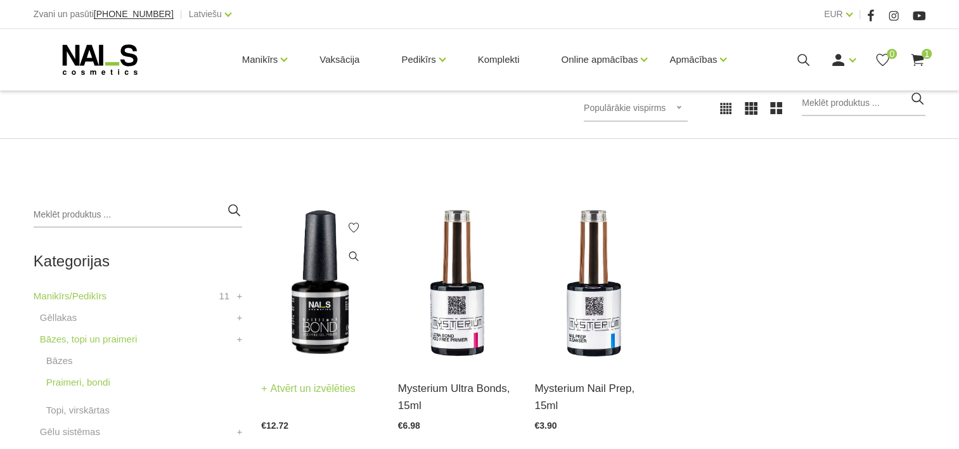
click at [301, 374] on div "Brilliant Bond Bezskābes praimeris Atvērt un izvēlēties €12.72" at bounding box center [320, 396] width 118 height 65
click at [328, 340] on img at bounding box center [320, 283] width 118 height 162
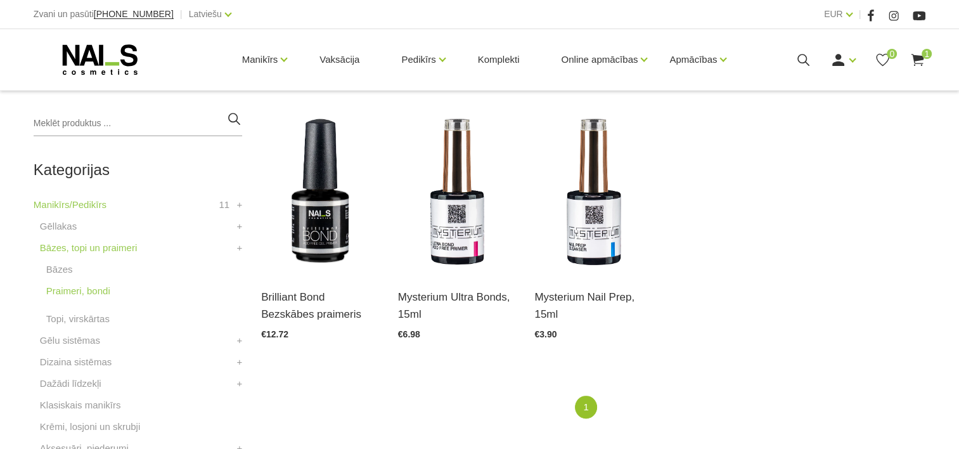
scroll to position [317, 0]
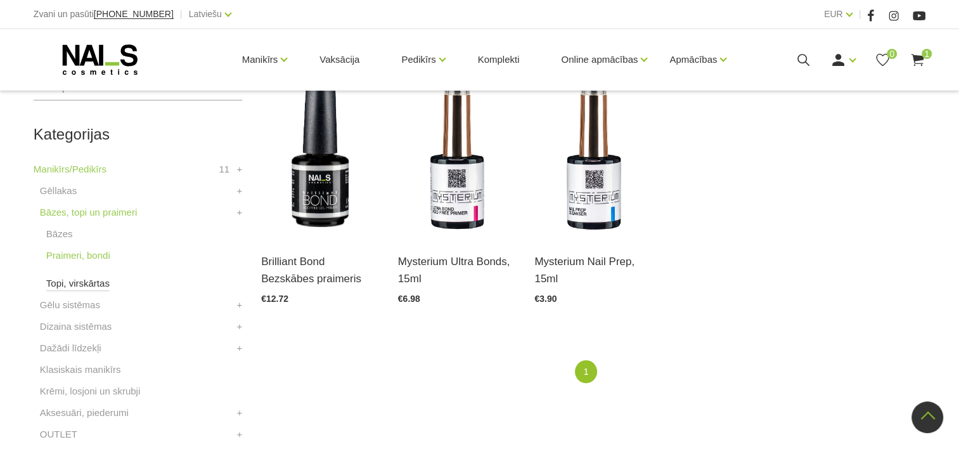
click at [59, 281] on link "Topi, virskārtas" at bounding box center [77, 283] width 63 height 15
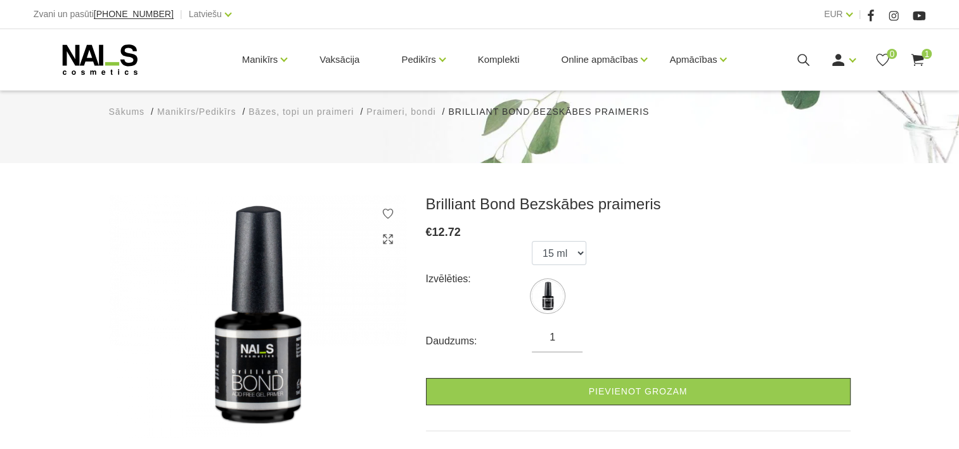
scroll to position [190, 0]
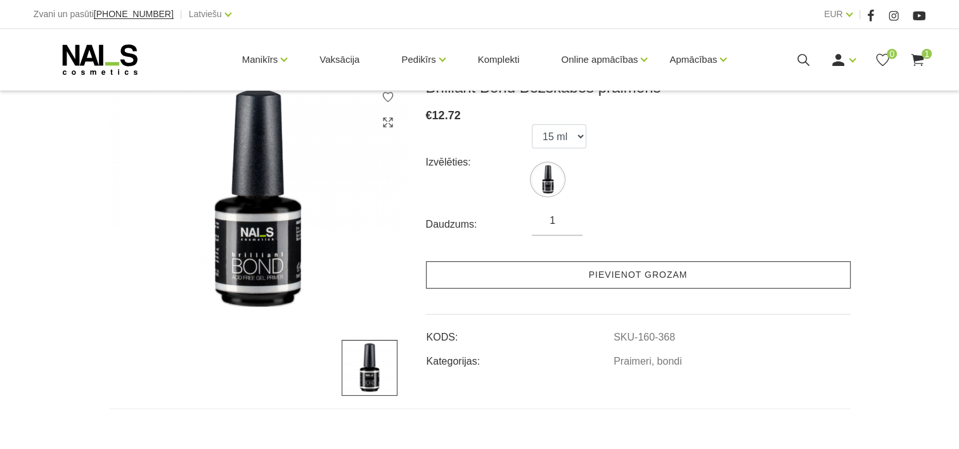
click at [543, 278] on link "Pievienot grozam" at bounding box center [638, 274] width 425 height 27
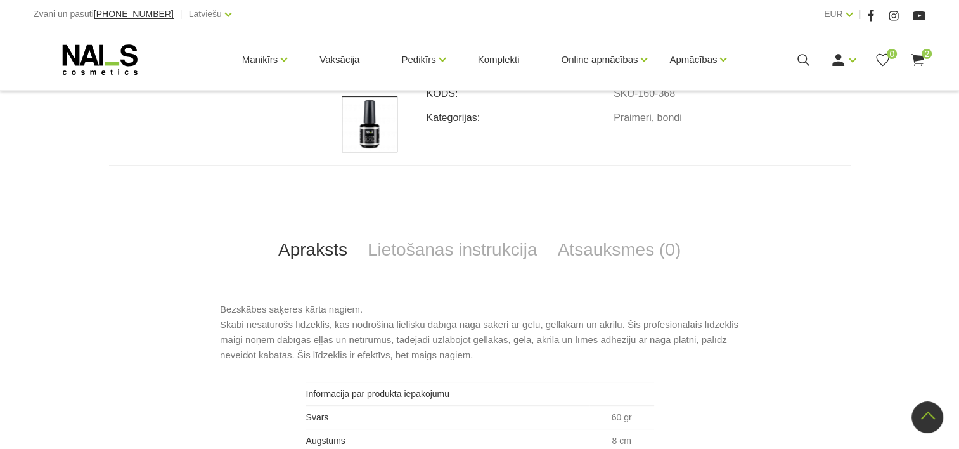
scroll to position [254, 0]
